Goal: Communication & Community: Answer question/provide support

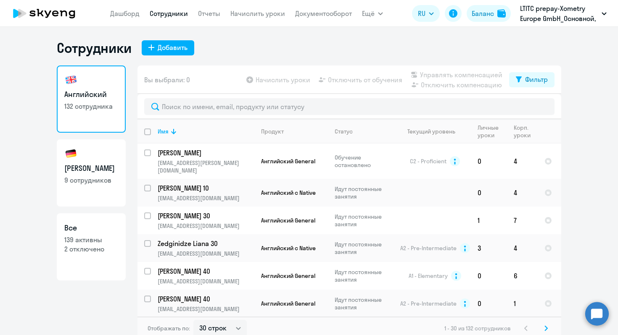
select select "30"
click at [596, 310] on circle at bounding box center [597, 314] width 24 height 24
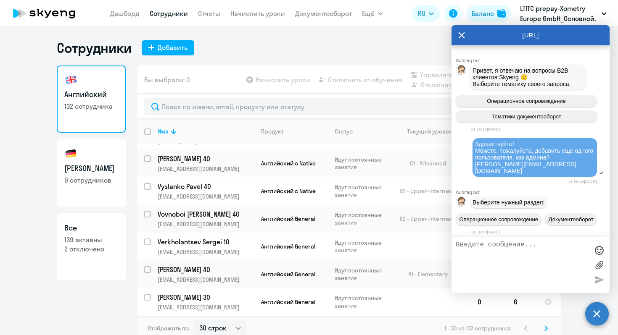
scroll to position [6052, 0]
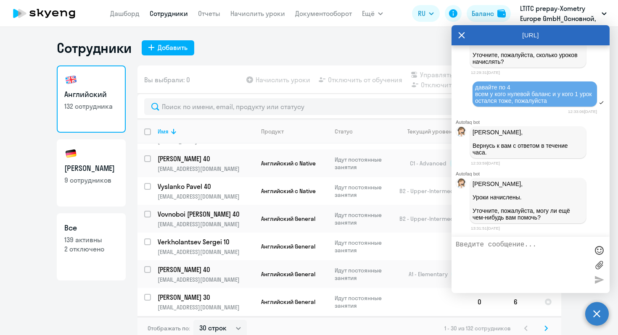
click at [518, 248] on textarea at bounding box center [522, 265] width 133 height 48
type textarea ","
type textarea "большое спасибо!"
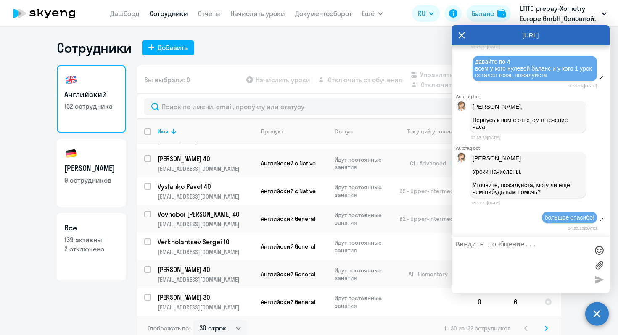
click at [459, 37] on icon at bounding box center [462, 35] width 6 height 6
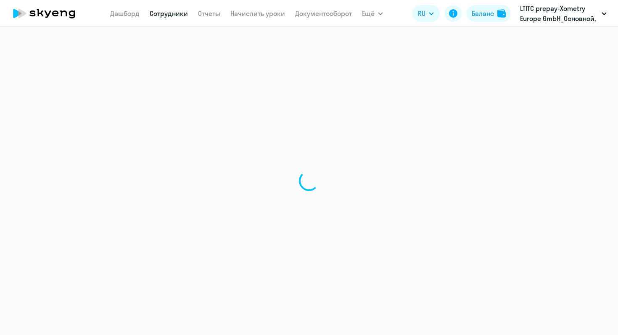
select select "30"
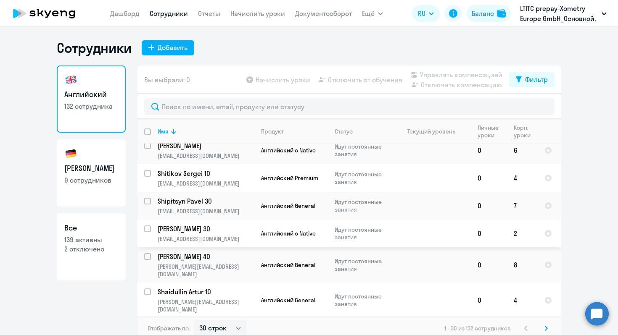
scroll to position [5, 0]
